Goal: Task Accomplishment & Management: Manage account settings

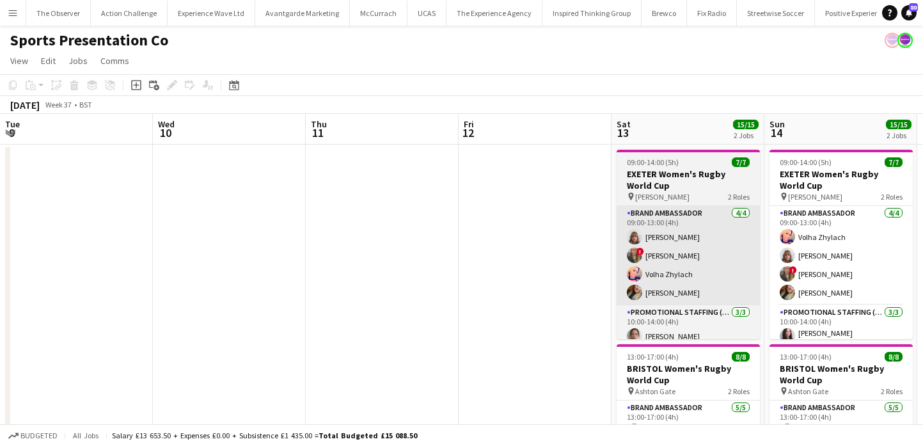
scroll to position [0, 364]
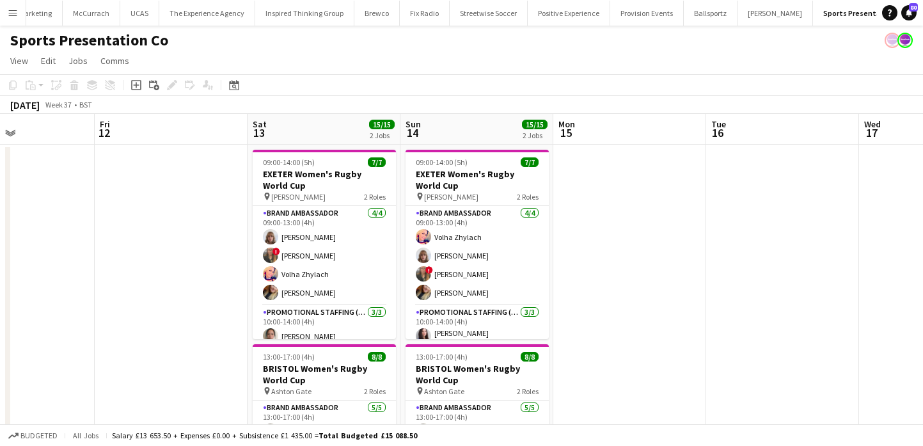
click at [10, 20] on button "Menu" at bounding box center [13, 13] width 26 height 26
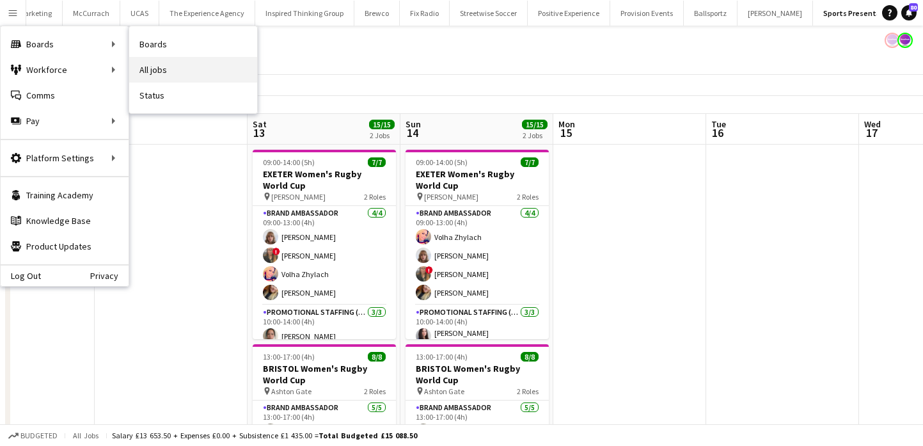
click at [190, 65] on link "All jobs" at bounding box center [193, 70] width 128 height 26
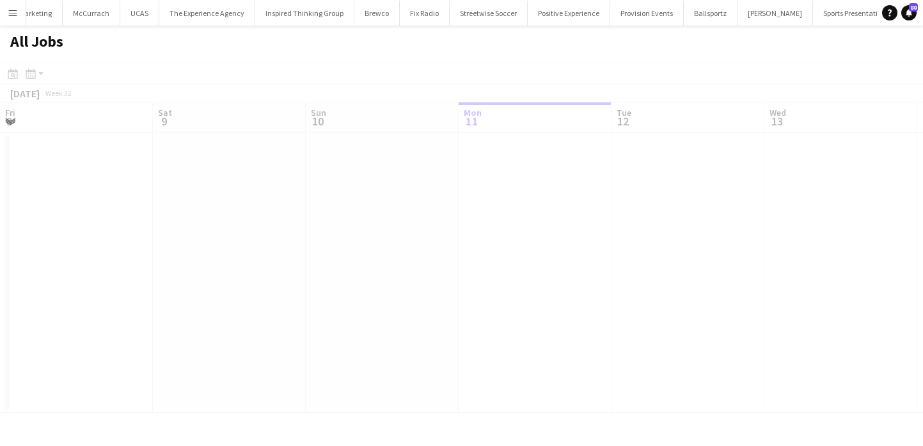
scroll to position [0, 306]
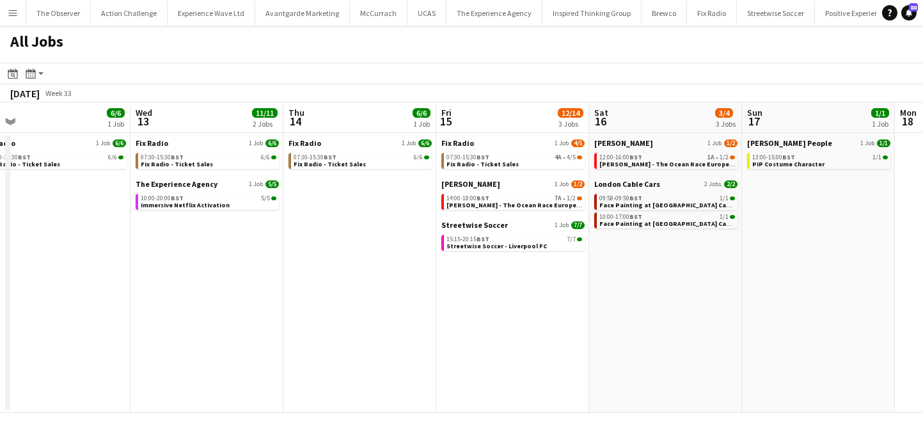
scroll to position [0, 369]
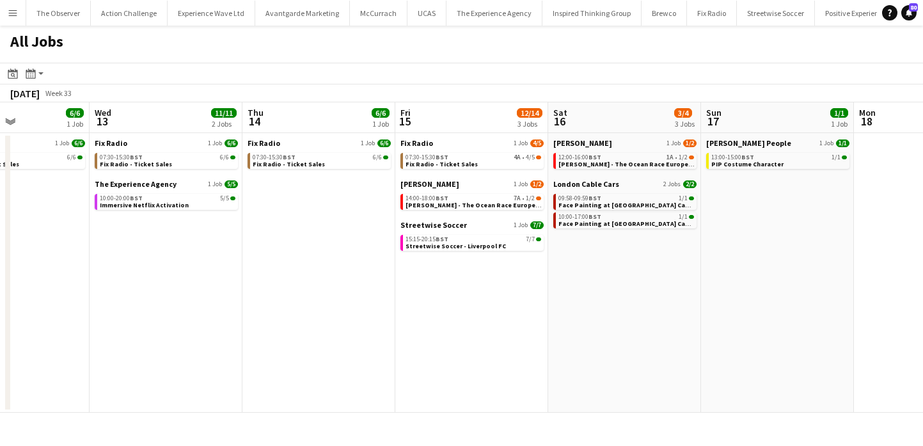
click at [16, 10] on app-icon "Menu" at bounding box center [13, 13] width 10 height 10
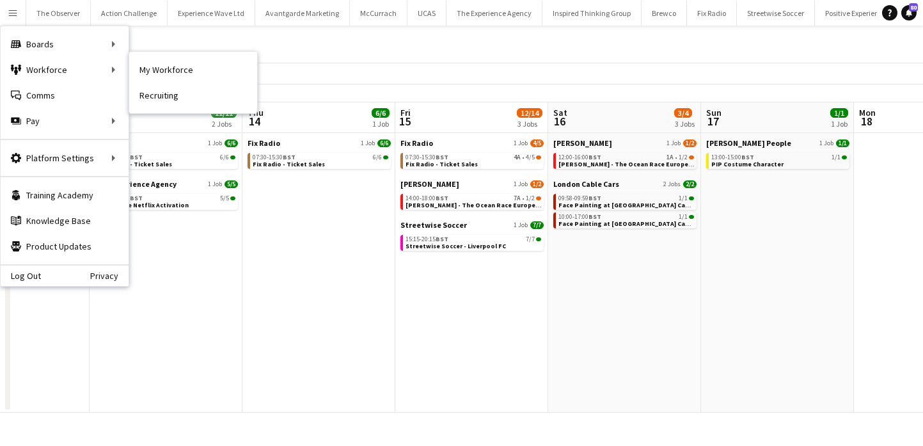
click at [175, 54] on nav "My Workforce Recruiting" at bounding box center [193, 82] width 128 height 61
click at [175, 66] on link "My Workforce" at bounding box center [193, 70] width 128 height 26
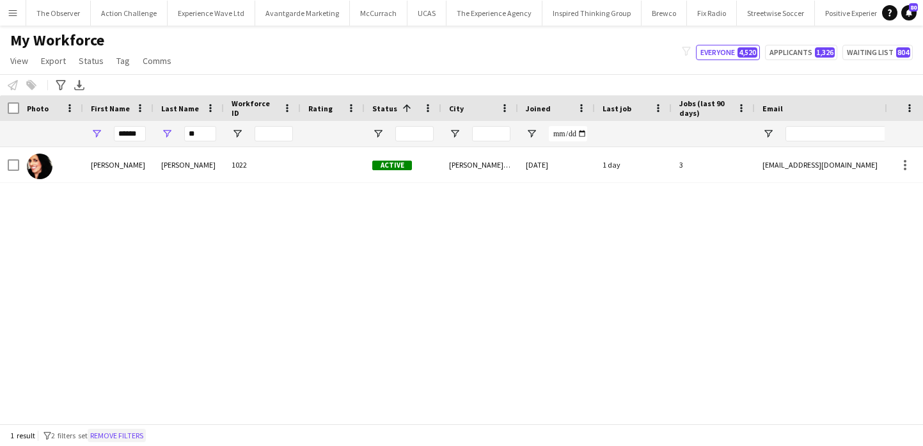
click at [130, 436] on button "Remove filters" at bounding box center [117, 436] width 58 height 14
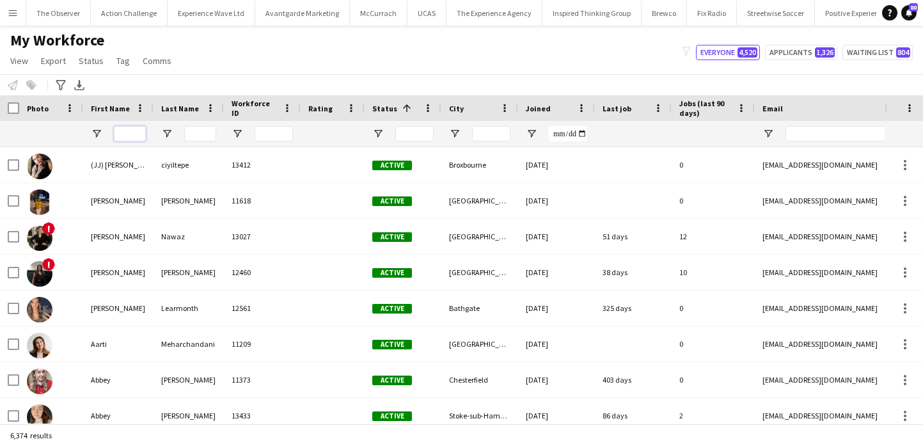
click at [132, 140] on input "First Name Filter Input" at bounding box center [130, 133] width 32 height 15
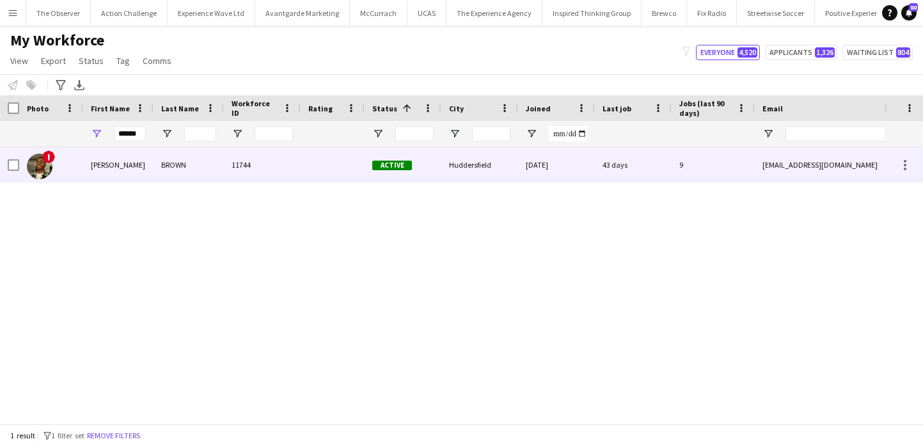
click at [165, 156] on div "BROWN" at bounding box center [188, 164] width 70 height 35
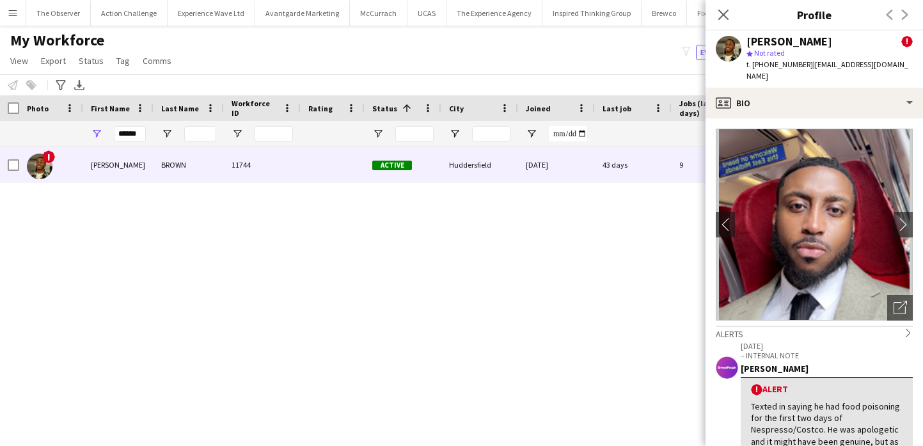
click at [799, 49] on div "star Not rated" at bounding box center [829, 53] width 166 height 12
click at [794, 43] on div "[PERSON_NAME]" at bounding box center [789, 42] width 86 height 12
drag, startPoint x: 794, startPoint y: 43, endPoint x: 772, endPoint y: 43, distance: 21.7
click at [772, 43] on div "[PERSON_NAME]" at bounding box center [789, 42] width 86 height 12
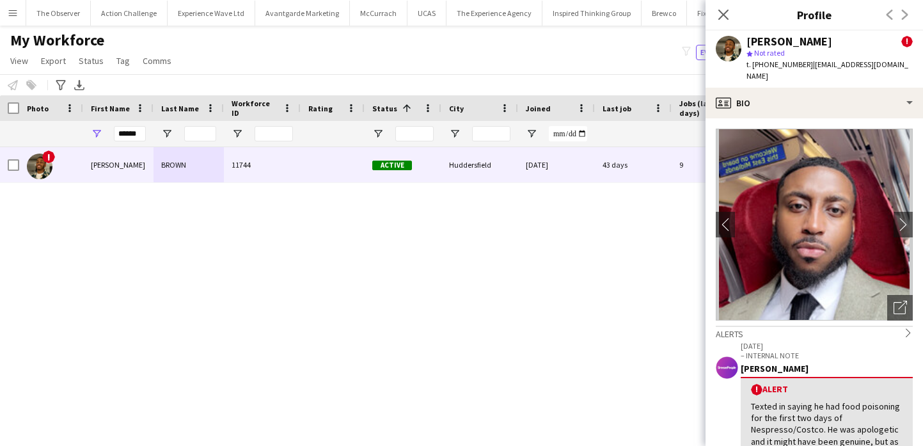
copy div "[PERSON_NAME]"
click at [815, 63] on span "| [EMAIL_ADDRESS][DOMAIN_NAME]" at bounding box center [827, 69] width 162 height 21
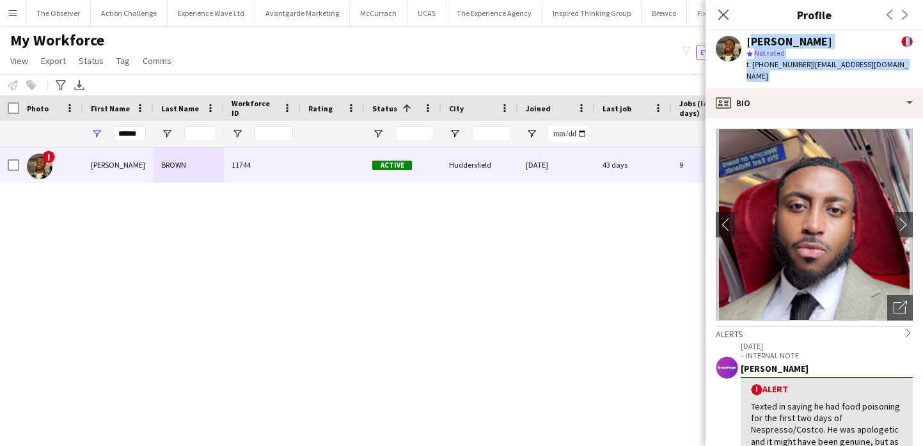
drag, startPoint x: 815, startPoint y: 63, endPoint x: 811, endPoint y: 42, distance: 21.5
click at [811, 43] on div "[PERSON_NAME] ! star Not rated t. [PHONE_NUMBER] | [EMAIL_ADDRESS][DOMAIN_NAME]" at bounding box center [829, 59] width 166 height 47
copy app-crew-profile "[PERSON_NAME] ! star Not rated t. [PHONE_NUMBER] | [EMAIL_ADDRESS][DOMAIN_NAME]…"
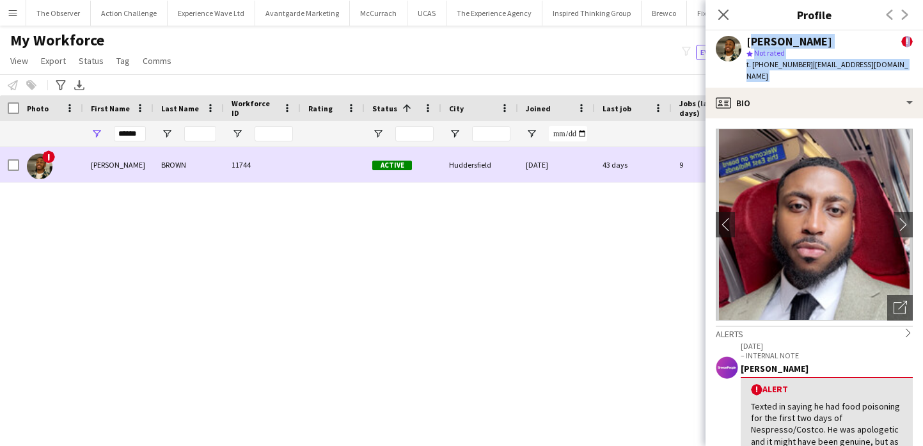
click at [359, 168] on div at bounding box center [333, 164] width 64 height 35
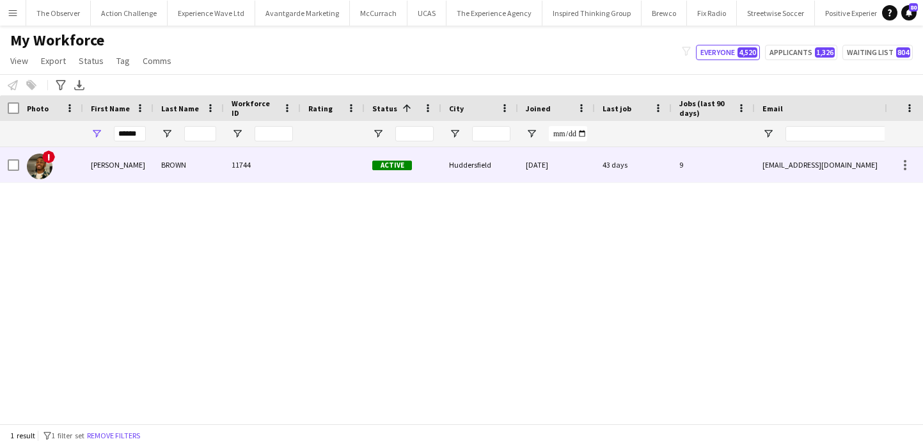
click at [359, 168] on div at bounding box center [333, 164] width 64 height 35
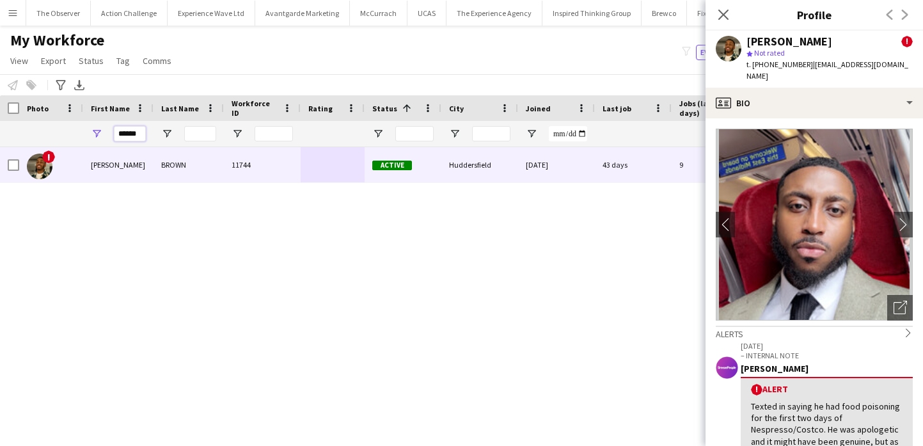
click at [130, 135] on input "******" at bounding box center [130, 133] width 32 height 15
type input "*"
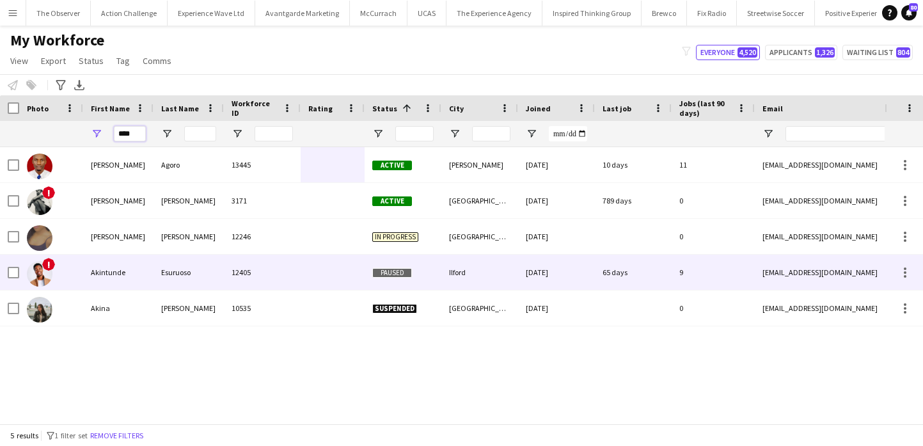
type input "****"
click at [166, 271] on div "Esuruoso" at bounding box center [188, 272] width 70 height 35
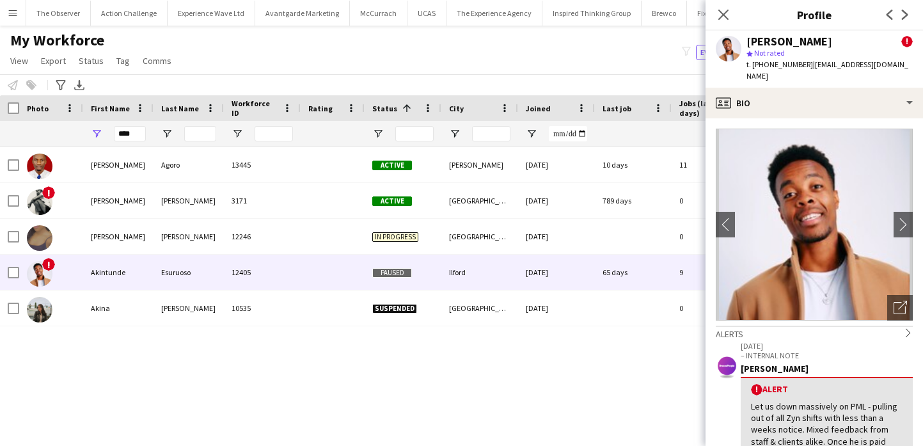
click at [777, 63] on span "t. [PHONE_NUMBER]" at bounding box center [779, 64] width 67 height 10
click at [777, 62] on span "t. [PHONE_NUMBER]" at bounding box center [779, 64] width 67 height 10
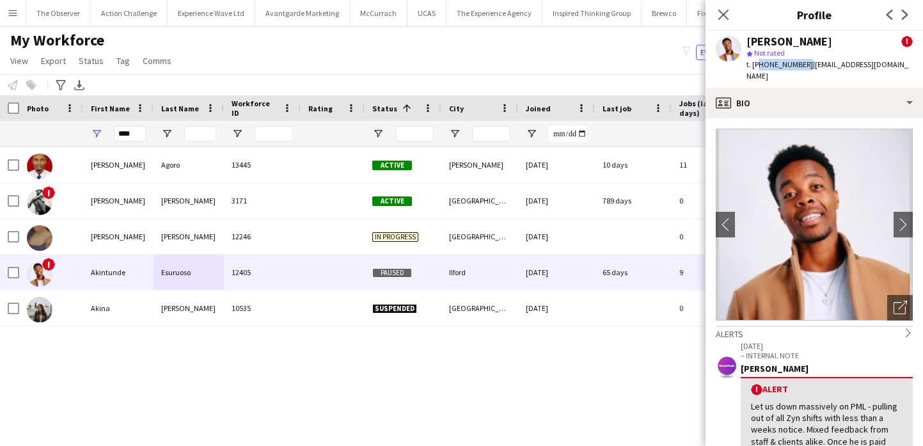
click at [777, 62] on span "t. [PHONE_NUMBER]" at bounding box center [779, 64] width 67 height 10
drag, startPoint x: 777, startPoint y: 62, endPoint x: 753, endPoint y: 60, distance: 24.4
click at [753, 60] on span "t. [PHONE_NUMBER]" at bounding box center [779, 64] width 67 height 10
click at [897, 224] on button "chevron-right" at bounding box center [903, 225] width 26 height 26
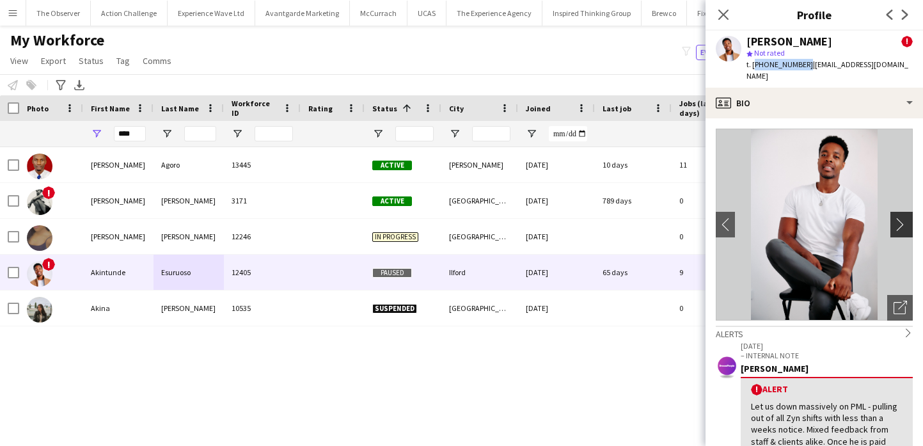
click at [897, 224] on button "chevron-right" at bounding box center [903, 225] width 26 height 26
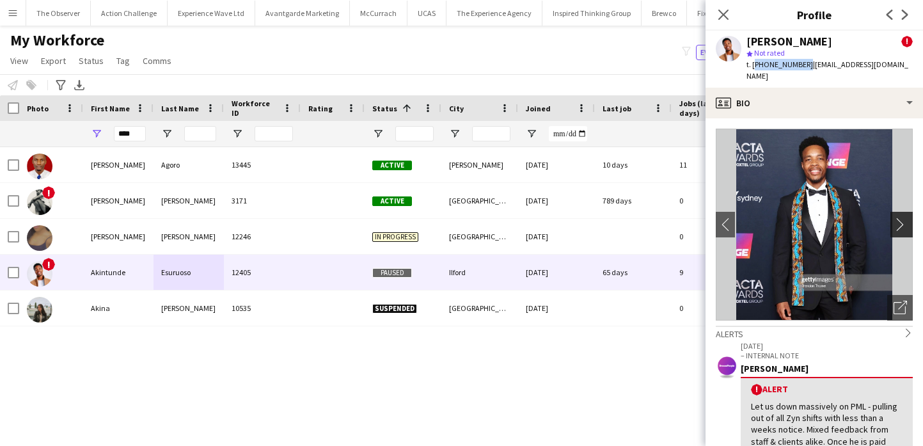
click at [897, 224] on button "chevron-right" at bounding box center [903, 225] width 26 height 26
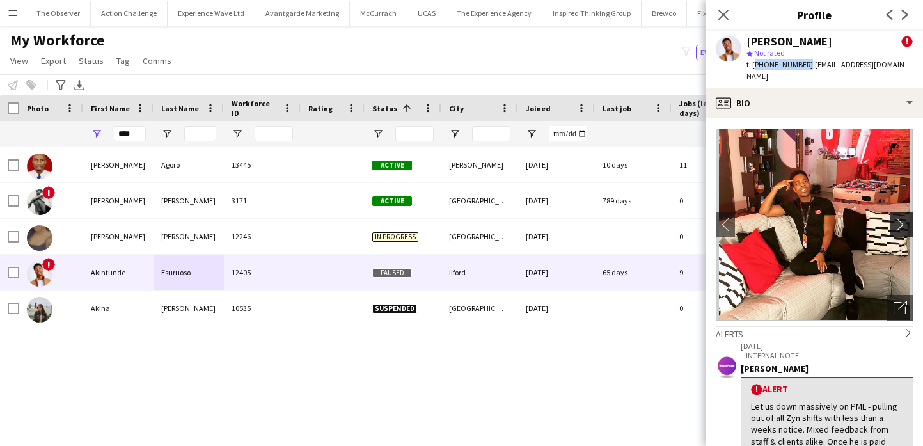
click at [904, 217] on app-icon "chevron-right" at bounding box center [903, 223] width 20 height 13
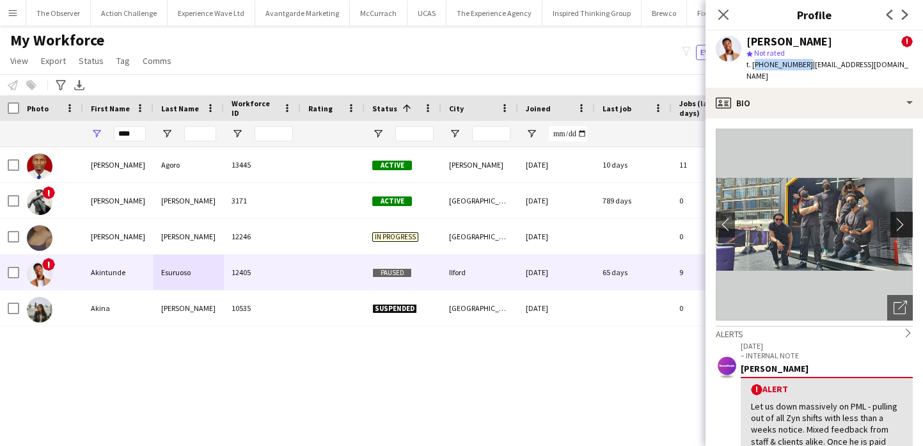
click at [904, 217] on app-icon "chevron-right" at bounding box center [903, 223] width 20 height 13
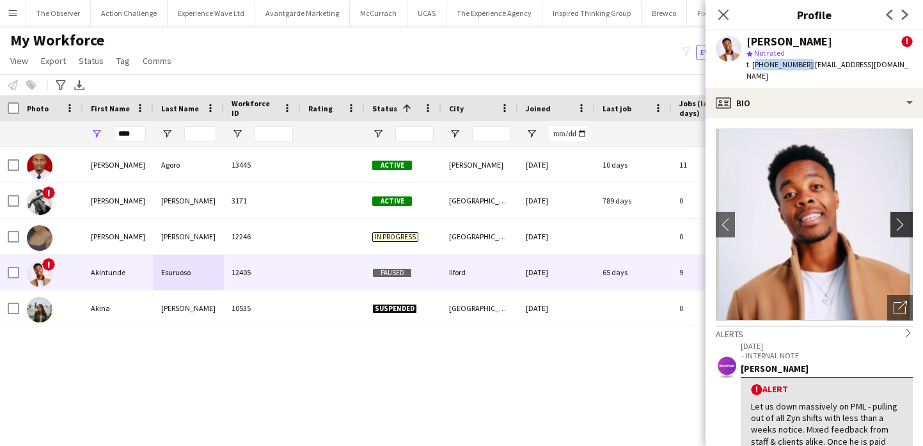
click at [904, 217] on app-icon "chevron-right" at bounding box center [903, 223] width 20 height 13
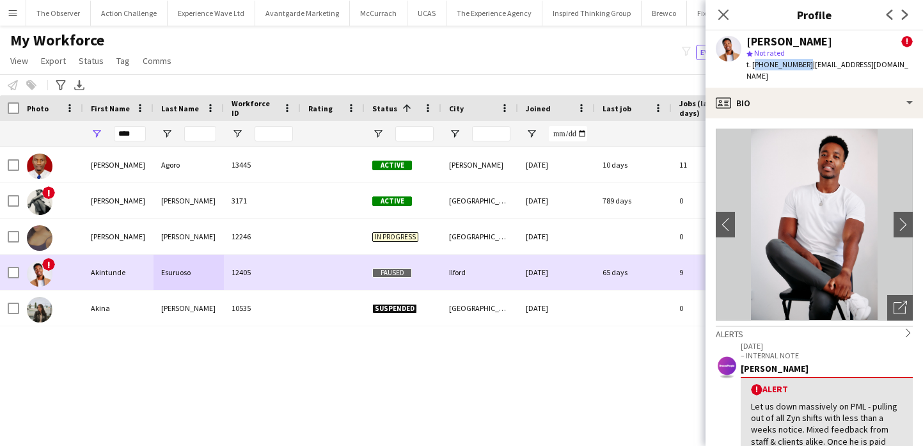
click at [373, 279] on div "Paused" at bounding box center [403, 272] width 77 height 35
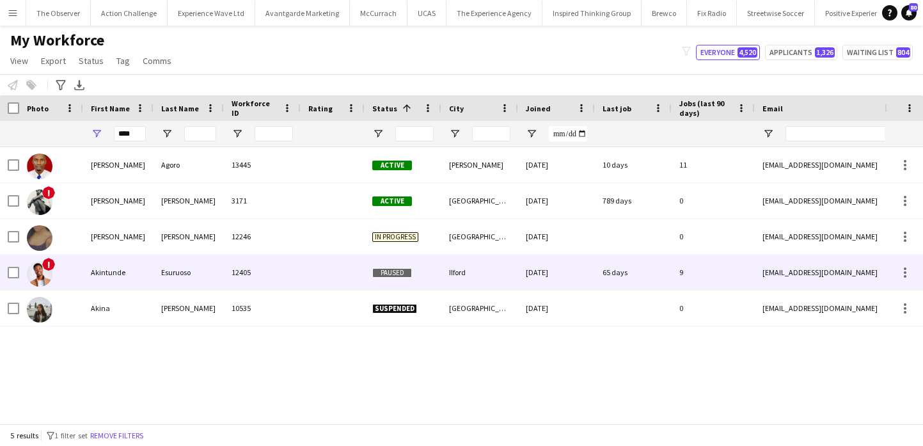
click at [373, 279] on div "Paused" at bounding box center [403, 272] width 77 height 35
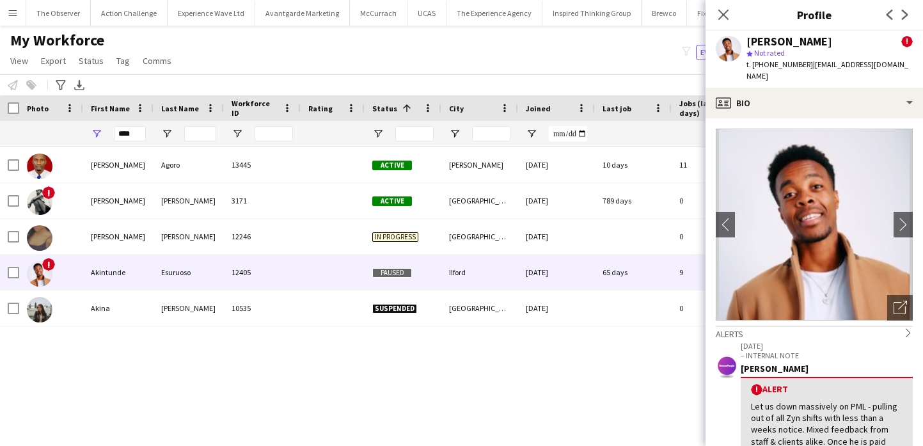
click at [794, 65] on span "t. [PHONE_NUMBER]" at bounding box center [779, 64] width 67 height 10
drag, startPoint x: 794, startPoint y: 65, endPoint x: 752, endPoint y: 63, distance: 41.6
click at [752, 63] on span "t. [PHONE_NUMBER]" at bounding box center [779, 64] width 67 height 10
click at [766, 63] on span "t. [PHONE_NUMBER]" at bounding box center [779, 64] width 67 height 10
drag, startPoint x: 766, startPoint y: 63, endPoint x: 753, endPoint y: 63, distance: 12.8
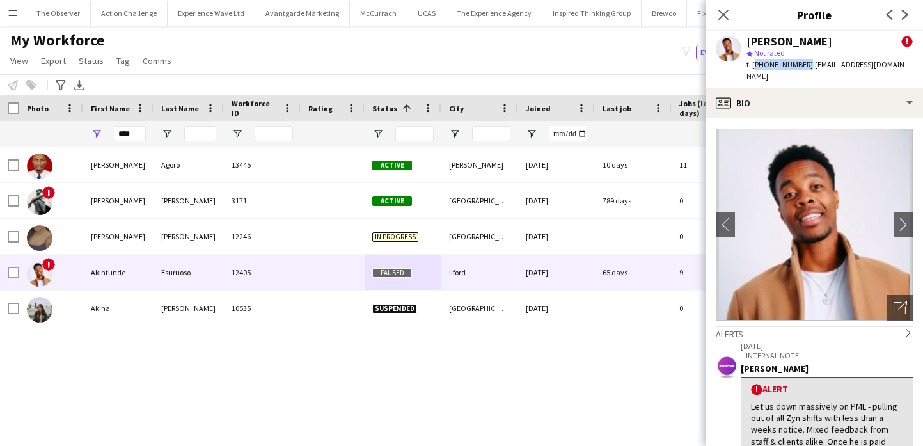
click at [753, 63] on span "t. [PHONE_NUMBER]" at bounding box center [779, 64] width 67 height 10
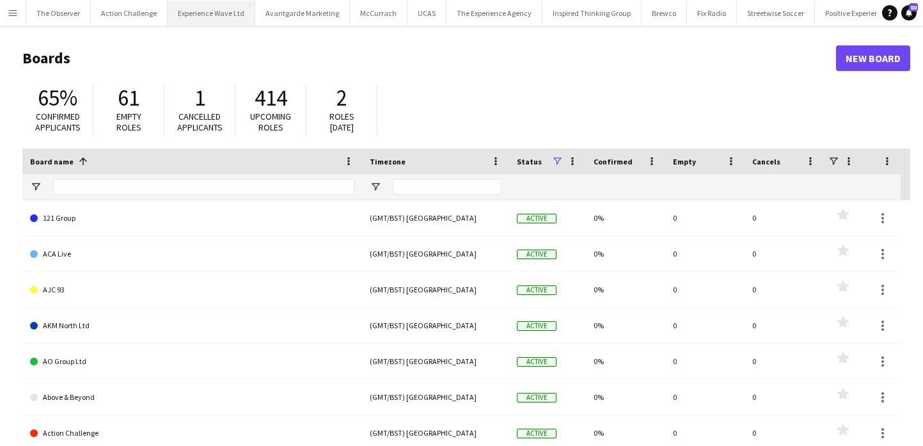
click at [210, 14] on button "Experience Wave Ltd Close" at bounding box center [212, 13] width 88 height 25
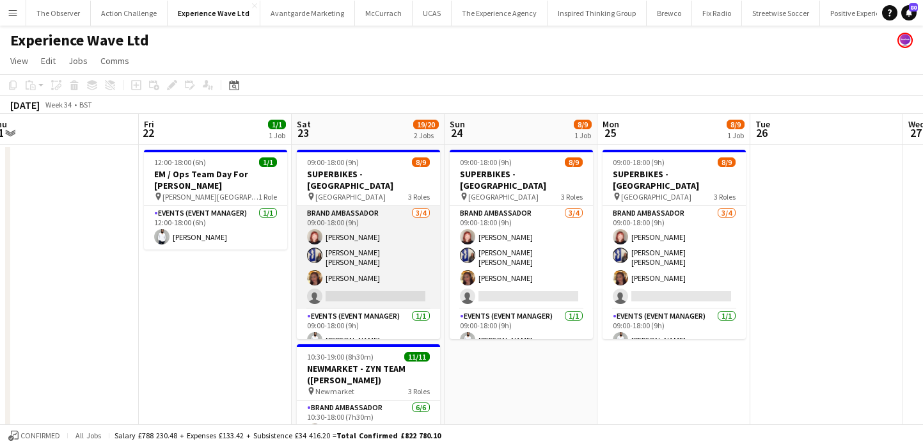
click at [381, 232] on app-card-role "Brand Ambassador 3/4 09:00-18:00 (9h) Lily Exall Ellie Mae Savage Mollie NJOKU …" at bounding box center [368, 257] width 143 height 103
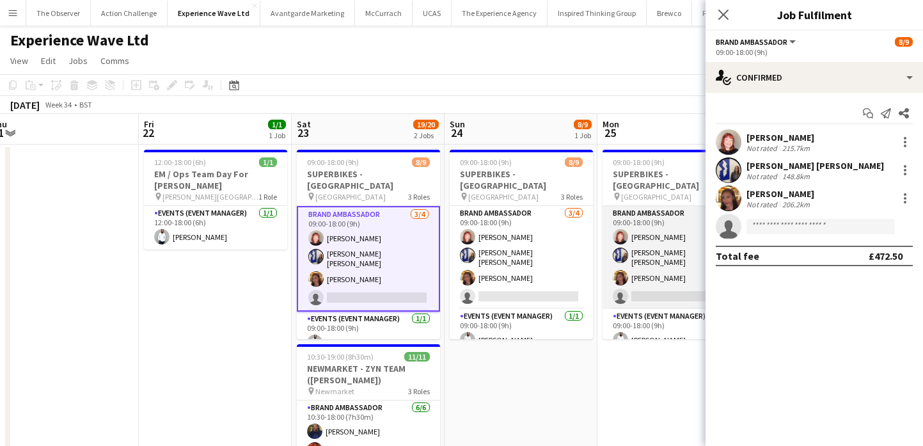
scroll to position [97, 0]
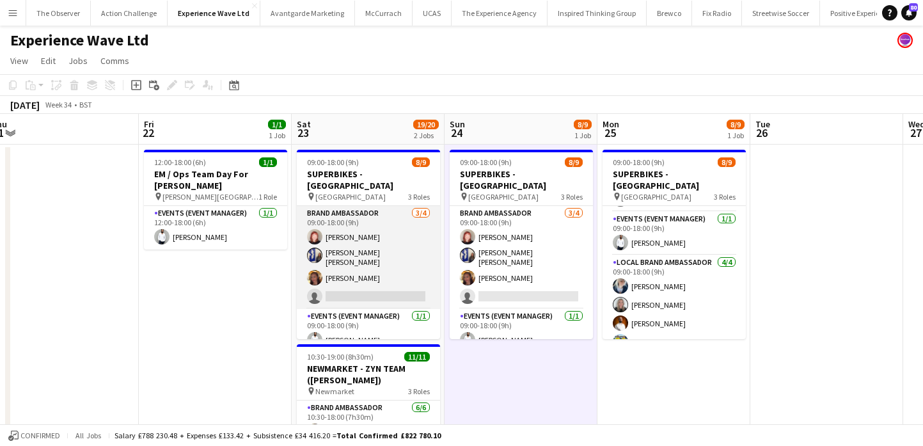
click at [372, 237] on app-card-role "Brand Ambassador 3/4 09:00-18:00 (9h) Lily Exall Ellie Mae Savage Mollie NJOKU …" at bounding box center [368, 257] width 143 height 103
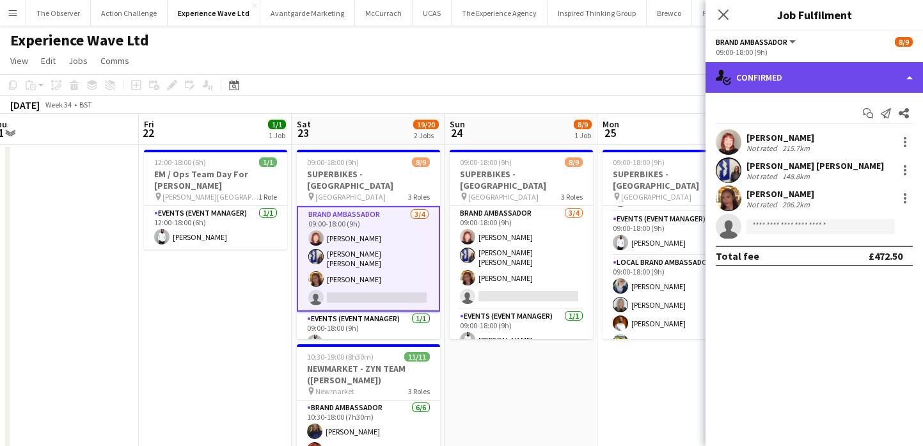
click at [785, 78] on div "single-neutral-actions-check-2 Confirmed" at bounding box center [813, 77] width 217 height 31
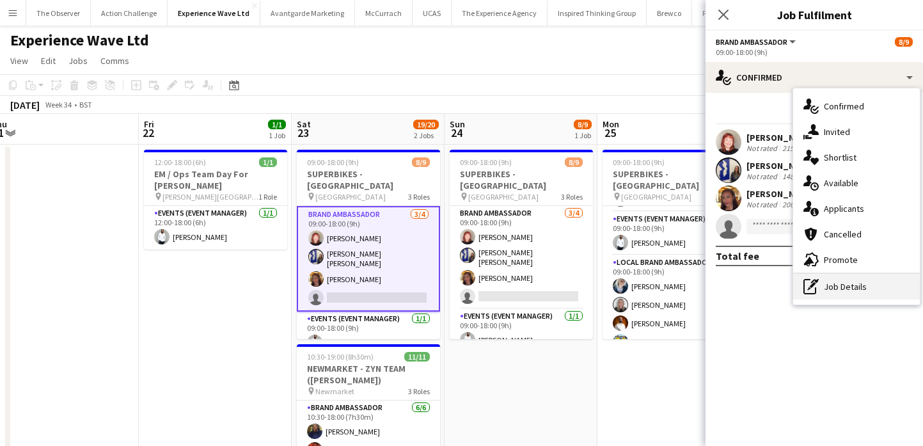
click at [833, 292] on div "pen-write Job Details" at bounding box center [856, 287] width 127 height 26
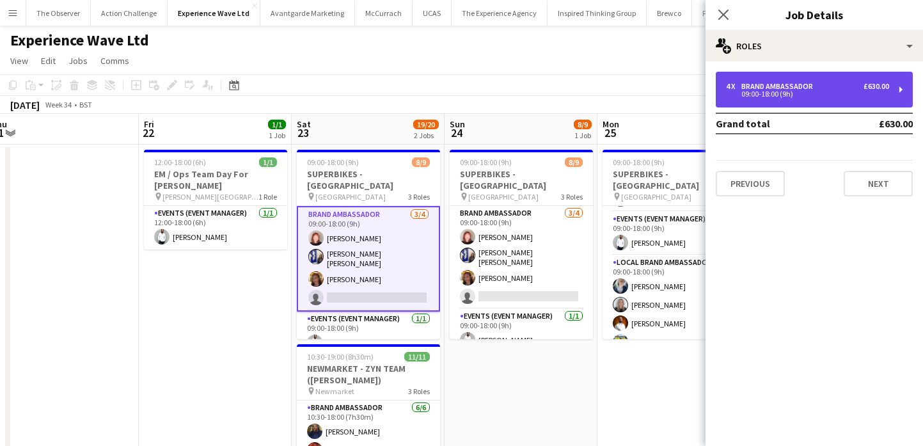
click at [805, 101] on div "4 x Brand Ambassador £630.00 09:00-18:00 (9h)" at bounding box center [814, 90] width 197 height 36
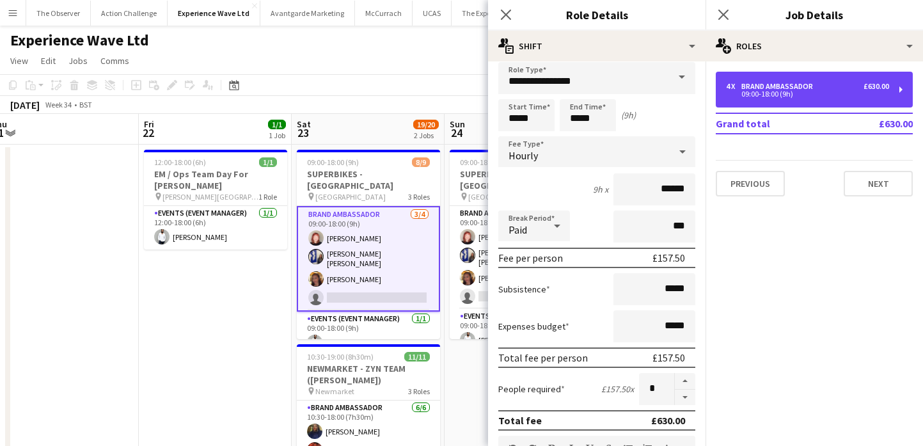
scroll to position [10, 0]
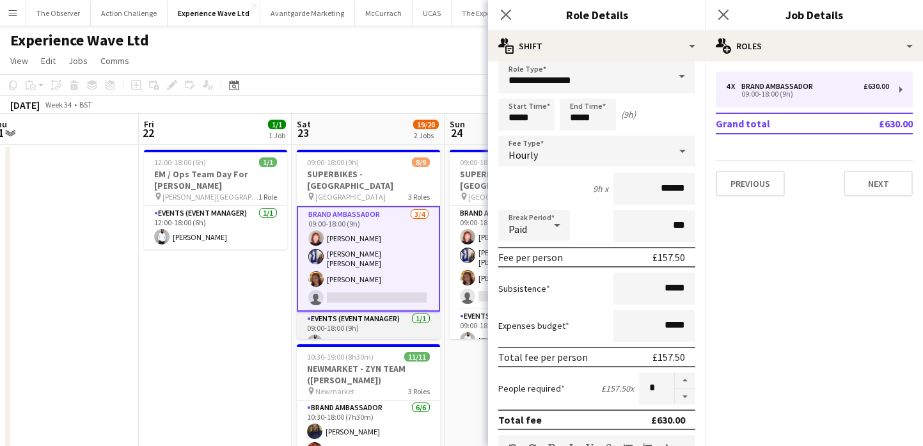
click at [377, 318] on app-card-role "Events (Event Manager) 1/1 09:00-18:00 (9h) Pedro De Marchi" at bounding box center [368, 332] width 143 height 43
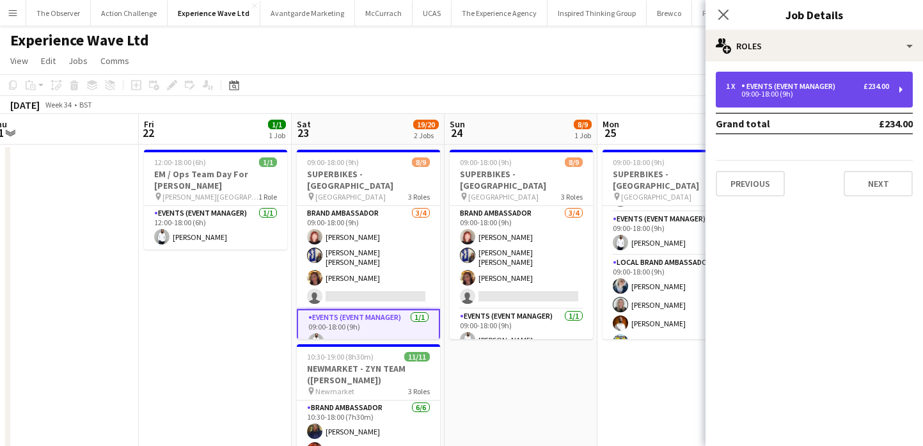
click at [796, 97] on div "09:00-18:00 (9h)" at bounding box center [807, 94] width 163 height 6
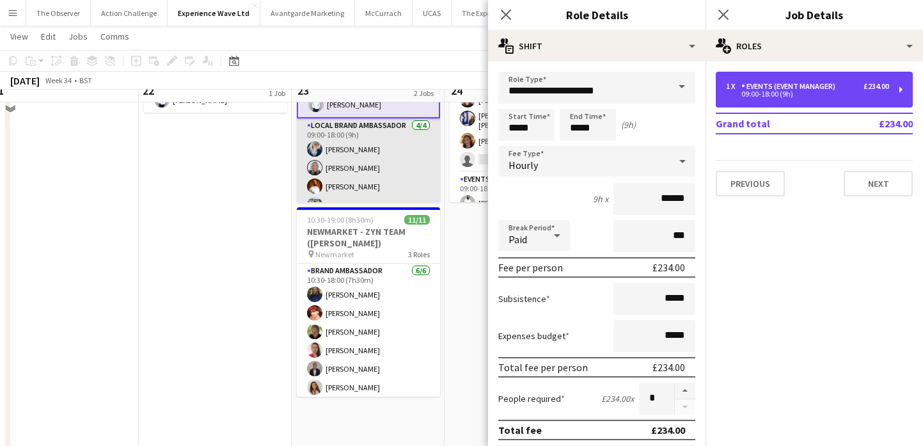
scroll to position [0, 0]
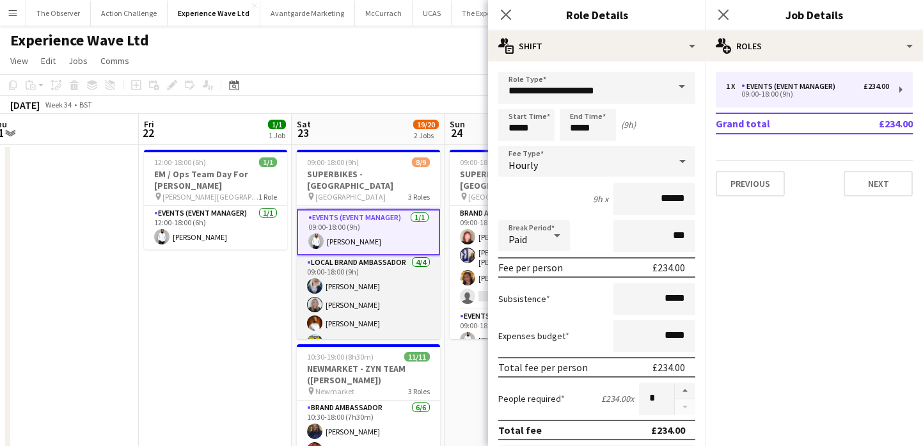
click at [393, 317] on app-card-role "Local Brand Ambassador 4/4 09:00-18:00 (9h) Gemma Owen-Kendall Charlotte Trench…" at bounding box center [368, 304] width 143 height 99
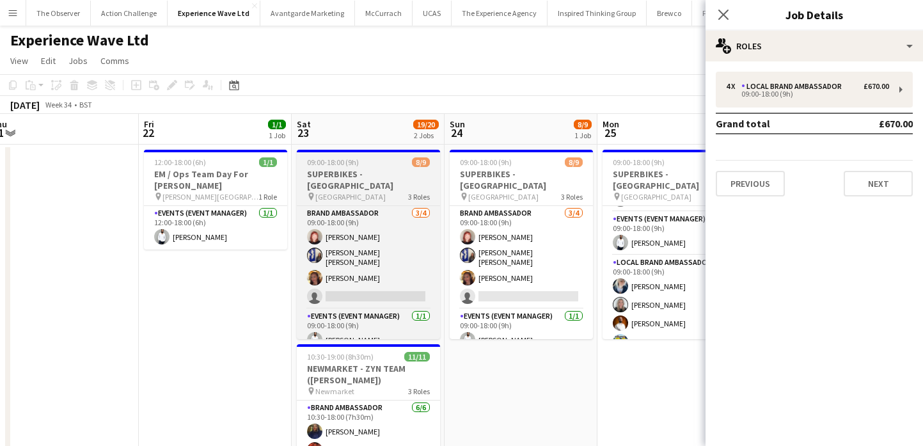
click at [395, 191] on div "pin Cadwall Park 3 Roles" at bounding box center [368, 196] width 143 height 10
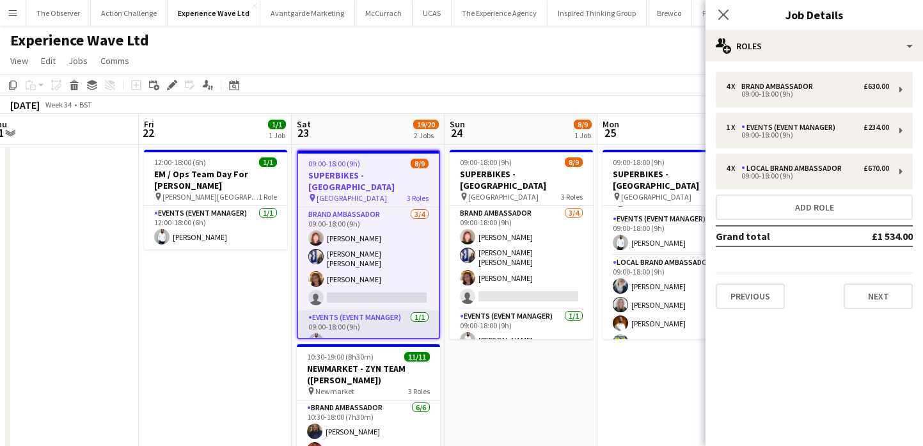
scroll to position [7, 0]
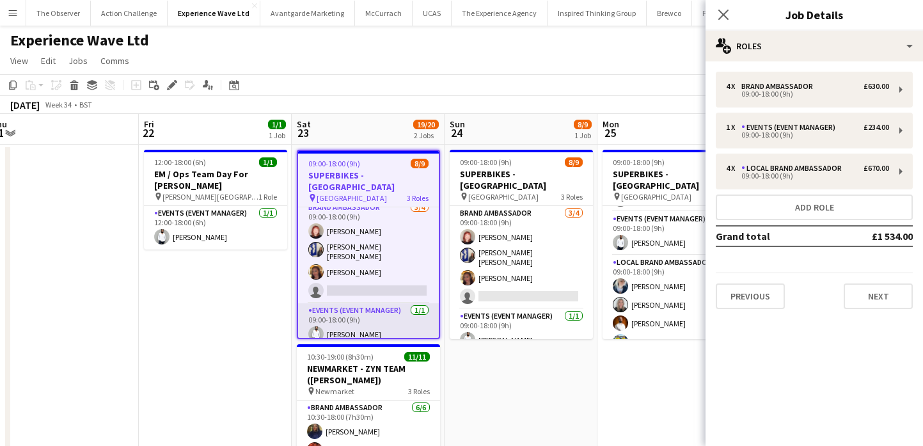
click at [369, 314] on app-card-role "Events (Event Manager) 1/1 09:00-18:00 (9h) Pedro De Marchi" at bounding box center [368, 324] width 141 height 43
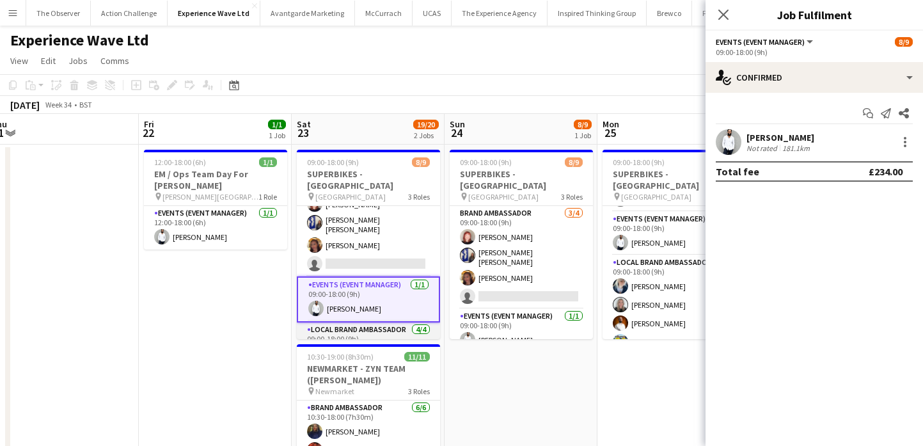
scroll to position [100, 0]
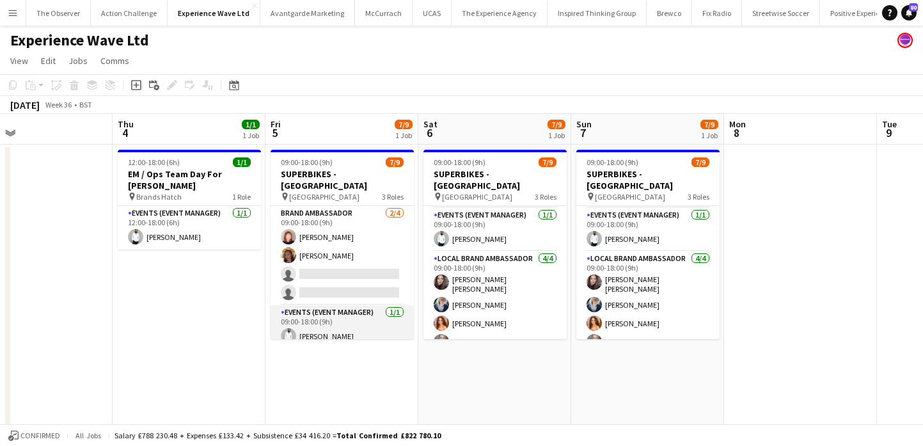
scroll to position [97, 0]
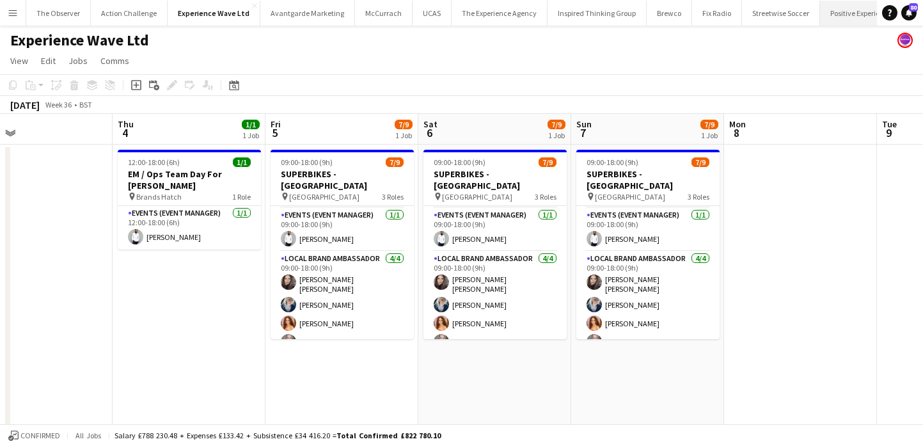
click at [826, 15] on button "Positive Experience Close" at bounding box center [861, 13] width 83 height 25
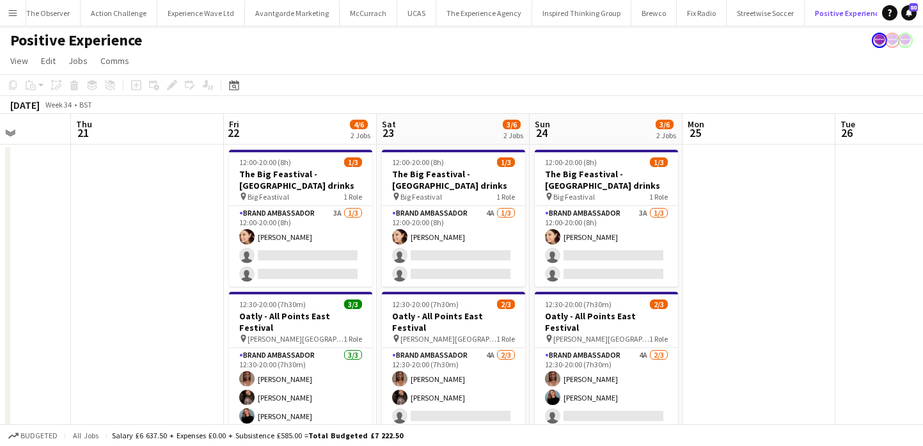
scroll to position [31, 0]
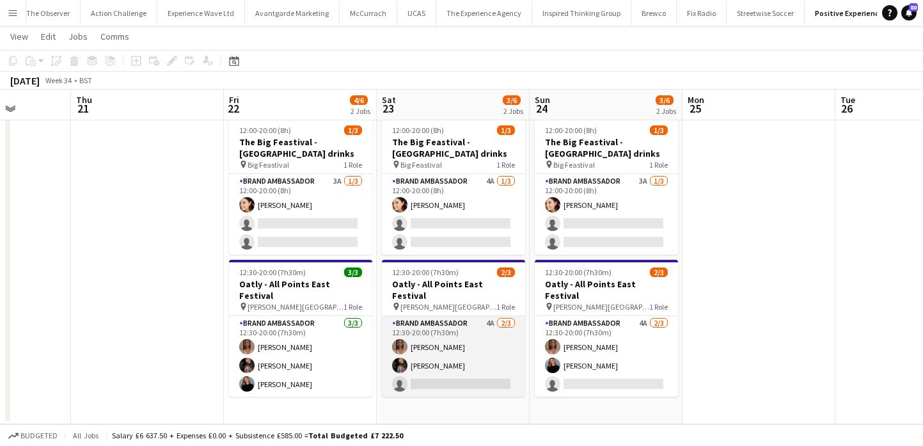
click at [513, 334] on app-card-role "Brand Ambassador 4A 2/3 12:30-20:00 (7h30m) Lyvonne Saunders Seliza Sebastian s…" at bounding box center [453, 356] width 143 height 81
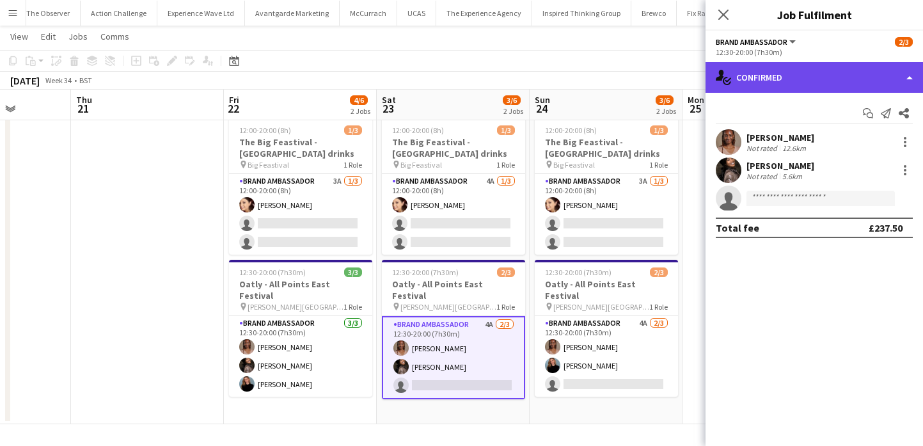
click at [856, 84] on div "single-neutral-actions-check-2 Confirmed" at bounding box center [813, 77] width 217 height 31
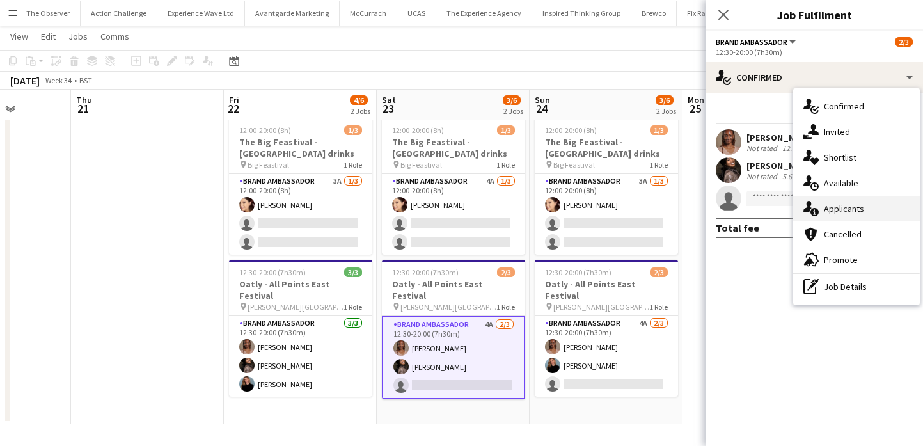
click at [871, 210] on div "single-neutral-actions-information Applicants" at bounding box center [856, 209] width 127 height 26
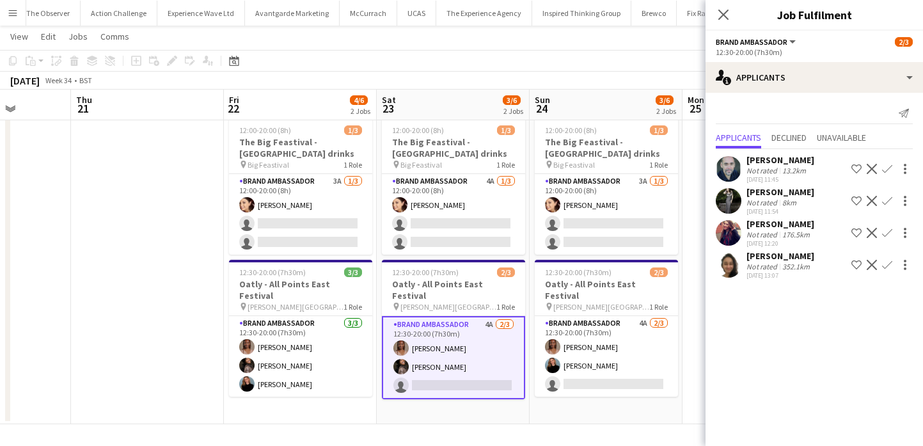
click at [736, 205] on app-user-avatar at bounding box center [729, 201] width 26 height 26
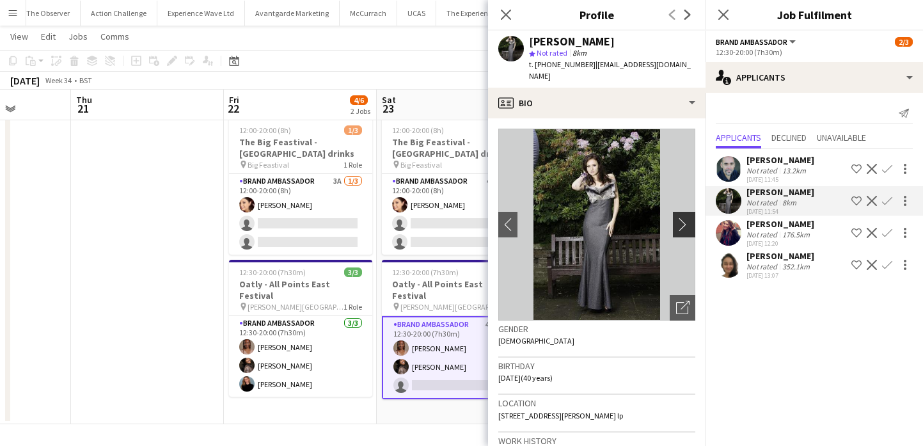
click at [691, 217] on app-icon "chevron-right" at bounding box center [686, 223] width 20 height 13
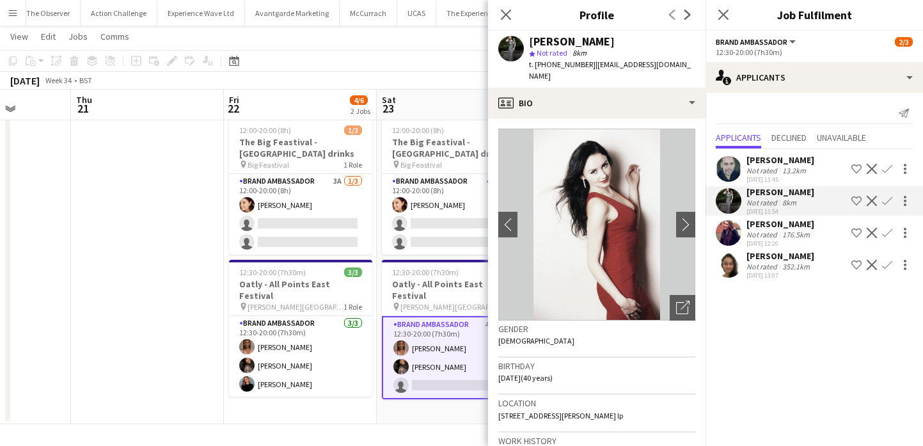
click at [462, 410] on app-date-cell "12:00-20:00 (8h) 1/3 The Big Feastival - Belvoir Farm drinks pin Big Feastival …" at bounding box center [453, 268] width 153 height 311
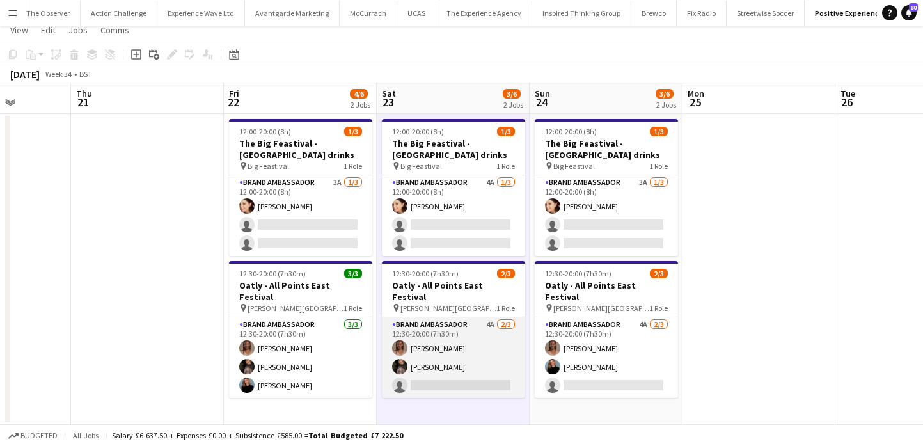
scroll to position [0, 0]
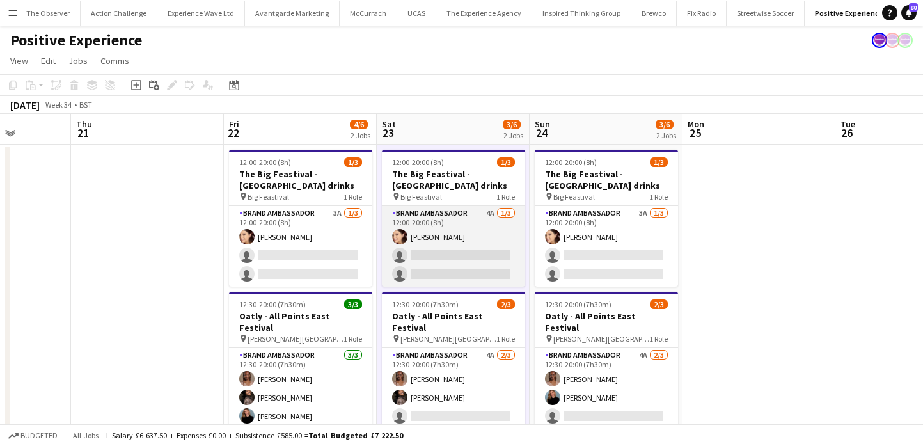
click at [468, 241] on app-card-role "Brand Ambassador 4A 1/3 12:00-20:00 (8h) Natasha Curtis single-neutral-actions …" at bounding box center [453, 246] width 143 height 81
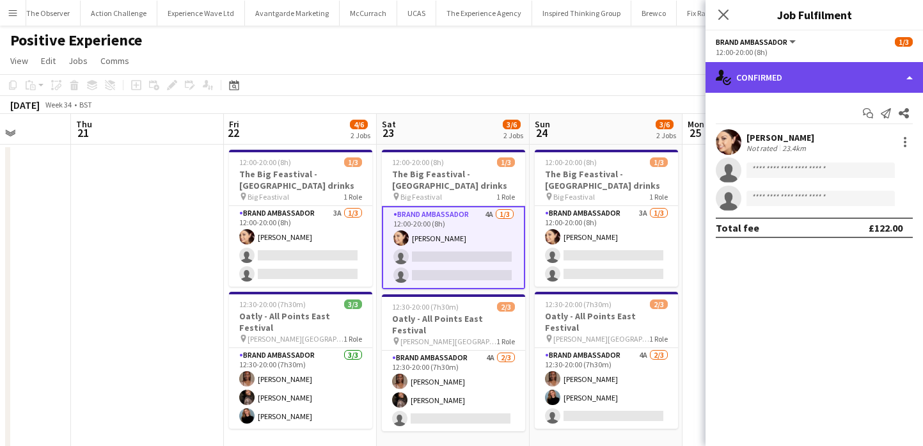
click at [815, 84] on div "single-neutral-actions-check-2 Confirmed" at bounding box center [813, 77] width 217 height 31
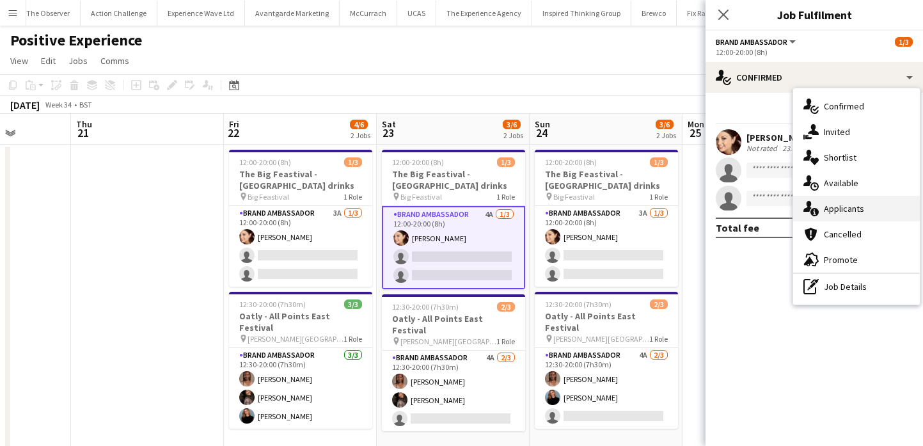
click at [847, 206] on div "single-neutral-actions-information Applicants" at bounding box center [856, 209] width 127 height 26
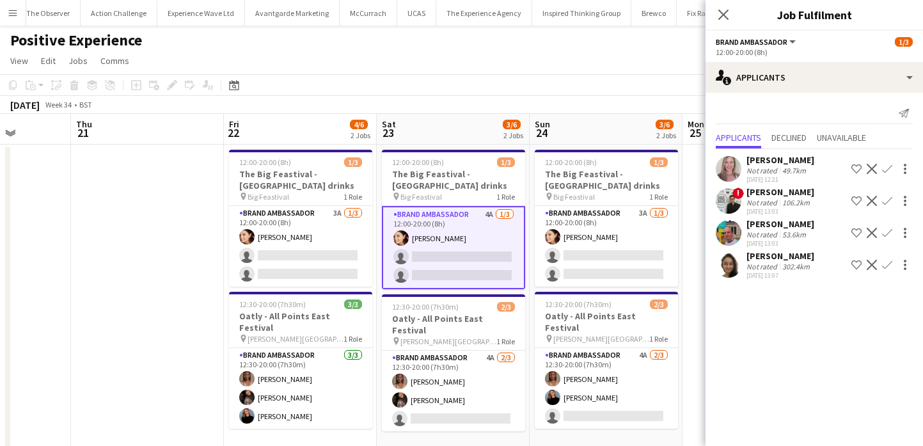
click at [776, 170] on div "Not rated" at bounding box center [762, 171] width 33 height 10
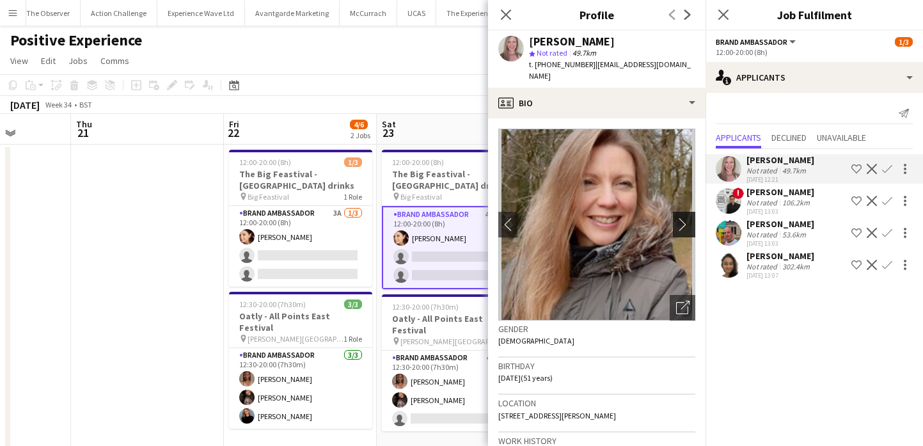
click at [689, 217] on app-icon "chevron-right" at bounding box center [686, 223] width 20 height 13
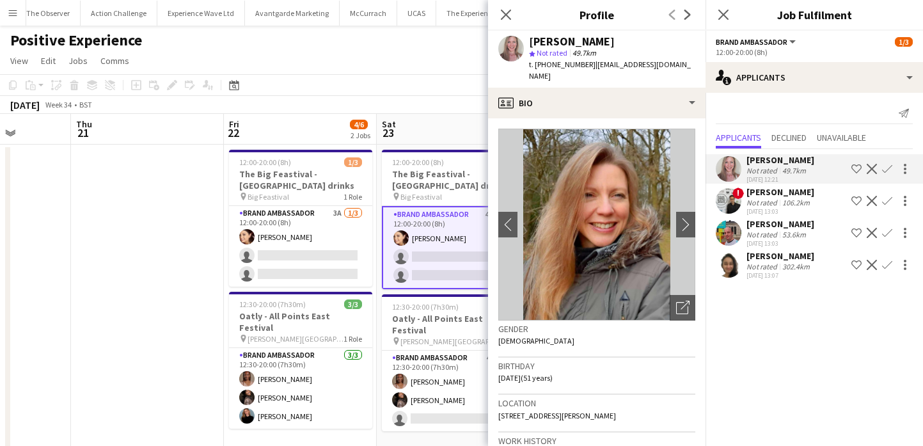
click at [99, 382] on app-date-cell at bounding box center [147, 300] width 153 height 311
